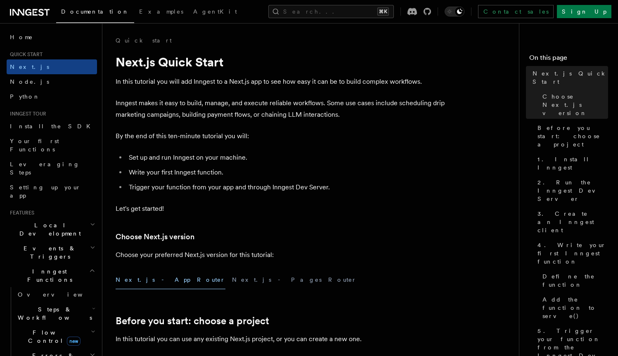
click at [22, 11] on icon at bounding box center [30, 12] width 40 height 10
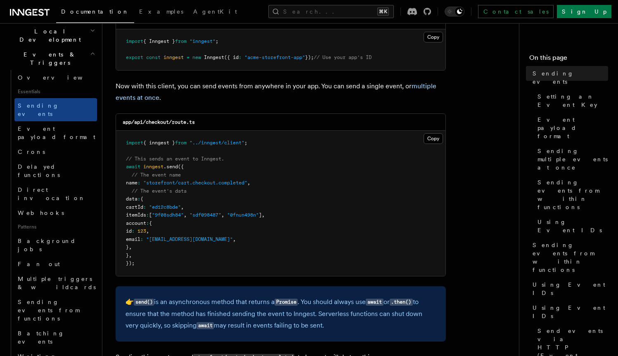
scroll to position [194, 0]
click at [48, 164] on span "Delayed functions" at bounding box center [39, 171] width 42 height 15
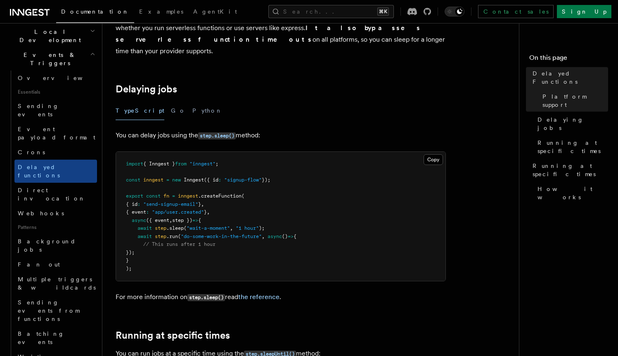
scroll to position [234, 0]
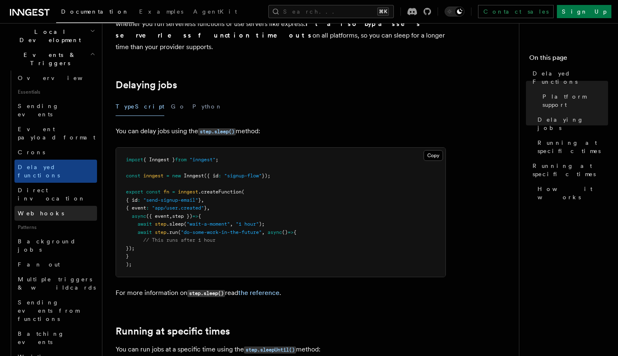
click at [43, 210] on span "Webhooks" at bounding box center [41, 213] width 46 height 7
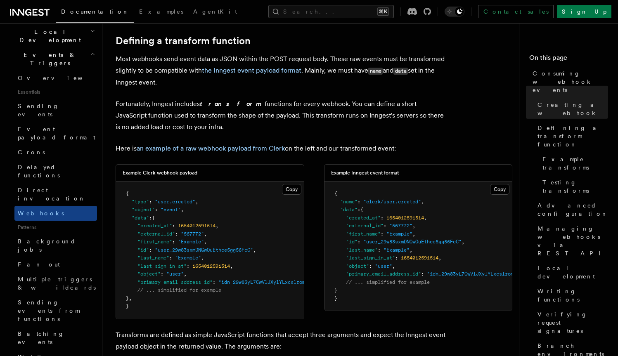
scroll to position [573, 0]
